Goal: Find specific page/section: Find specific page/section

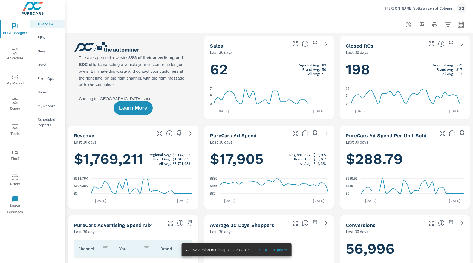
click at [16, 179] on icon "nav menu" at bounding box center [15, 177] width 7 height 7
